Goal: Task Accomplishment & Management: Use online tool/utility

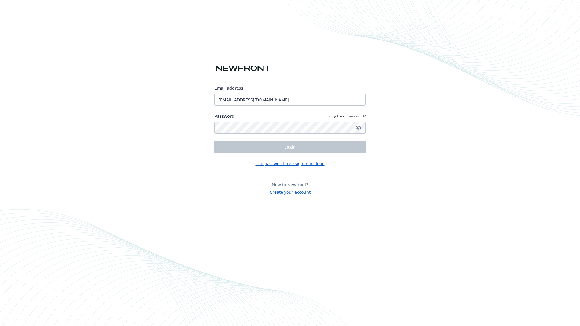
type input "[EMAIL_ADDRESS][DOMAIN_NAME]"
click at [290, 147] on span "Login" at bounding box center [289, 147] width 11 height 6
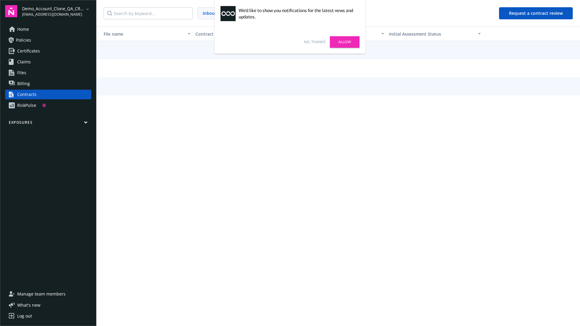
click at [314, 42] on link "No, thanks" at bounding box center [314, 41] width 21 height 5
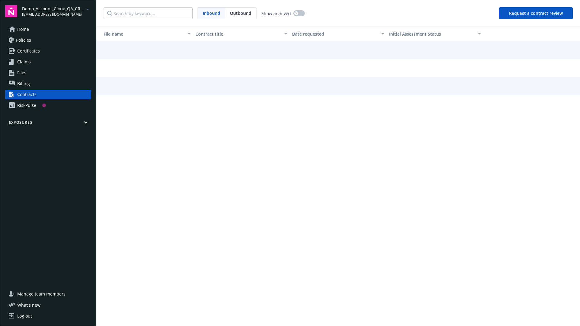
click at [536, 13] on button "Request a contract review" at bounding box center [536, 13] width 74 height 12
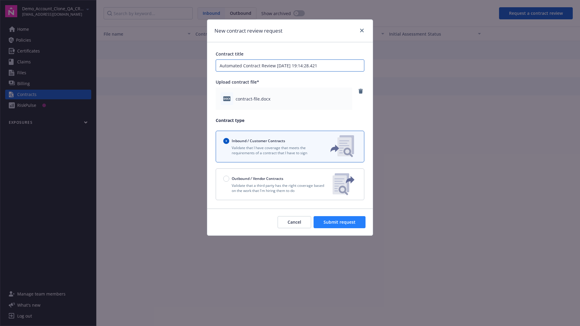
type input "Automated Contract Review 09-10-2025 19:14:28.421"
click at [340, 222] on span "Submit request" at bounding box center [339, 222] width 32 height 6
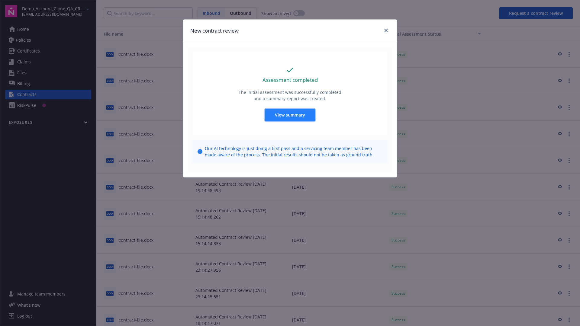
click at [290, 115] on span "View summary" at bounding box center [290, 115] width 30 height 6
